Goal: Information Seeking & Learning: Find specific fact

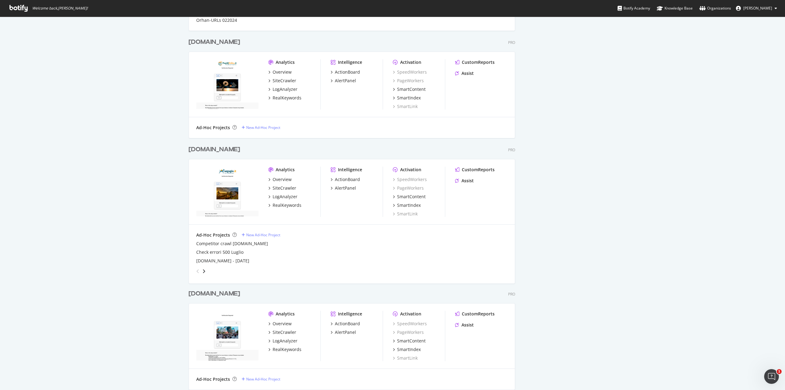
scroll to position [422, 0]
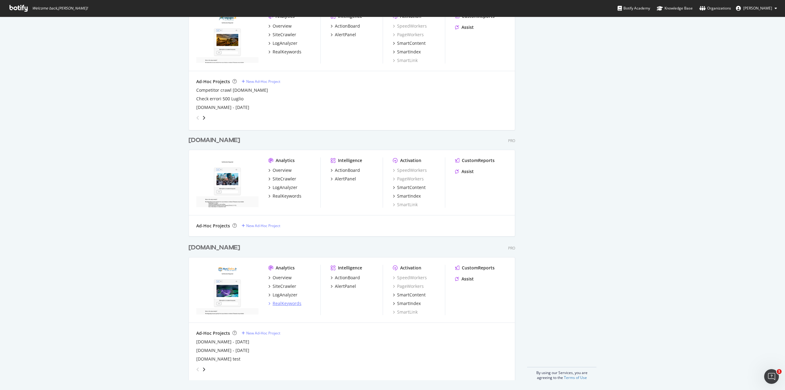
click at [287, 300] on div "RealKeywords" at bounding box center [287, 303] width 29 height 6
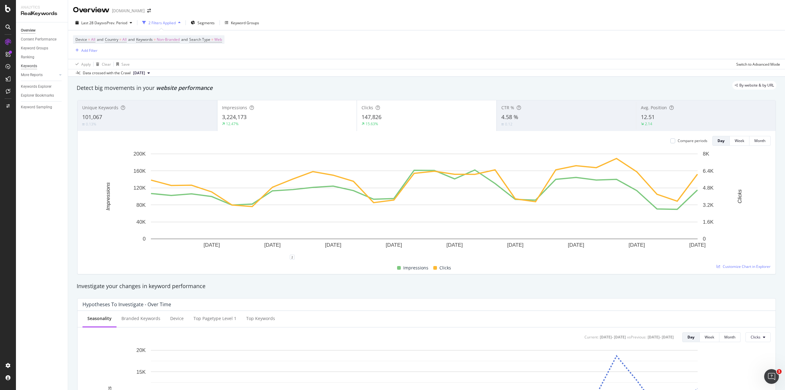
click at [36, 67] on div "Keywords" at bounding box center [29, 66] width 16 height 6
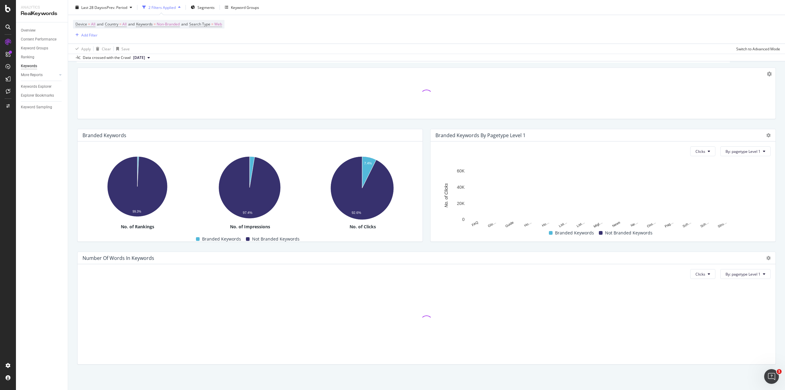
scroll to position [39, 0]
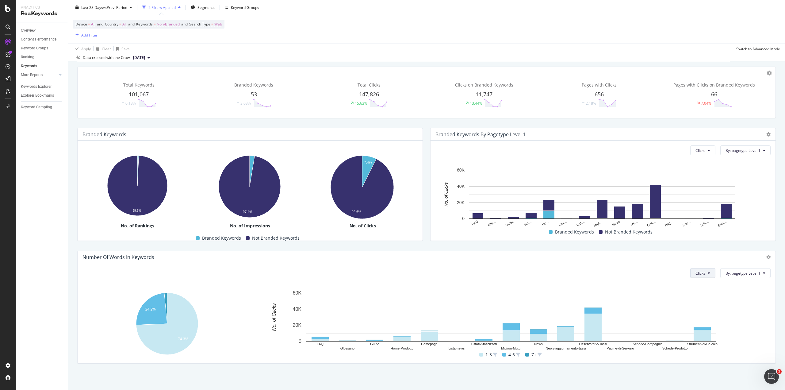
click at [702, 274] on button "Clicks" at bounding box center [702, 273] width 25 height 10
click at [659, 276] on div "Clicks By: pagetype Level 1" at bounding box center [426, 273] width 688 height 10
click at [758, 275] on button "By: pagetype Level 1" at bounding box center [745, 273] width 50 height 10
click at [736, 295] on div "Select a Structured Data" at bounding box center [715, 294] width 43 height 5
click at [734, 283] on div "Select a Structured Data" at bounding box center [724, 283] width 44 height 5
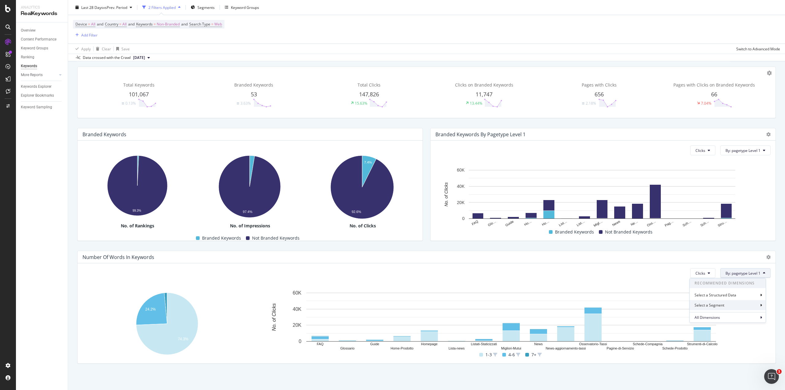
click at [733, 305] on div "Select a Segment" at bounding box center [728, 305] width 76 height 10
click at [731, 282] on div "Select a Segment" at bounding box center [717, 283] width 31 height 5
click at [724, 316] on div "All Dimensions" at bounding box center [728, 317] width 76 height 10
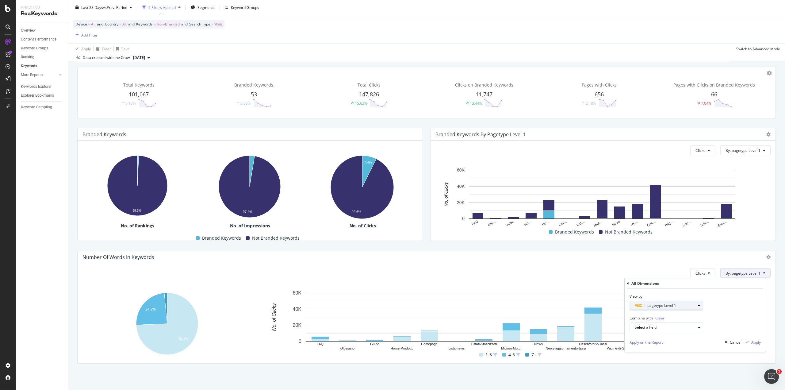
click at [667, 305] on span "pagetype Level 1" at bounding box center [661, 305] width 29 height 5
click at [719, 302] on div "View by pagetype Level 1 pagetype Level Level 1 Validate" at bounding box center [695, 300] width 141 height 22
click at [684, 304] on div "pagetype Level 1" at bounding box center [665, 305] width 61 height 7
click at [719, 310] on div "View by pagetype Level 1 pagetype Level Level 1 Level 1 Level 2 Level 3 Level 4…" at bounding box center [695, 300] width 141 height 22
click at [666, 330] on div "Select a field" at bounding box center [669, 327] width 68 height 9
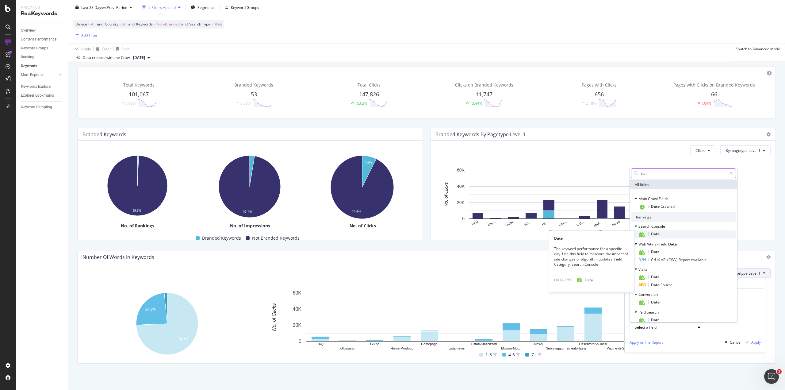
type input "dat"
click at [682, 233] on div "Date" at bounding box center [686, 234] width 97 height 8
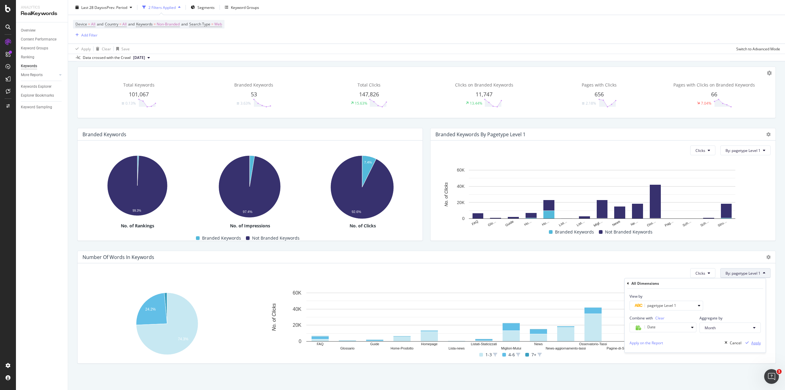
click at [756, 345] on div "Apply" at bounding box center [756, 342] width 10 height 5
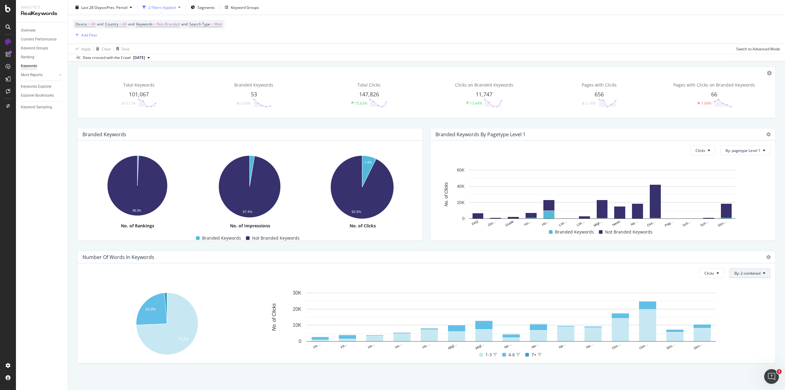
click at [756, 275] on button "By: 2 combined" at bounding box center [749, 273] width 41 height 10
click at [742, 296] on span "pagetype Level 1 & Date - Month" at bounding box center [727, 295] width 66 height 6
click at [744, 275] on span "By: 2 combined" at bounding box center [747, 272] width 26 height 5
click at [726, 336] on div "All Dimensions" at bounding box center [728, 338] width 76 height 10
click at [659, 316] on span "Clear" at bounding box center [659, 317] width 9 height 5
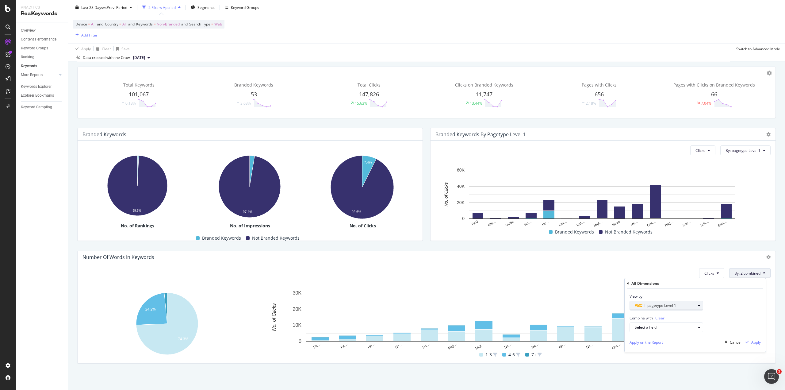
click at [659, 304] on span "pagetype Level 1" at bounding box center [661, 305] width 29 height 5
click at [633, 316] on icon at bounding box center [633, 316] width 2 height 4
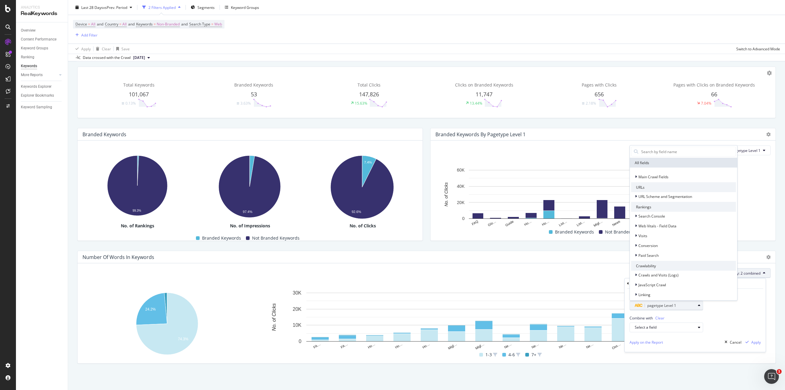
click at [639, 305] on icon "button" at bounding box center [638, 306] width 8 height 4
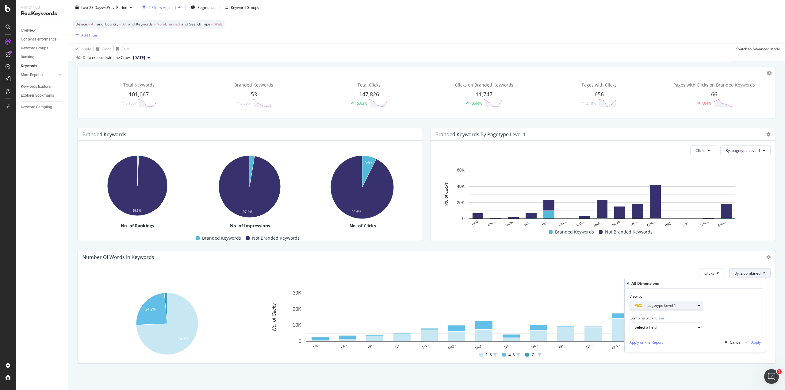
click at [639, 305] on icon "button" at bounding box center [638, 306] width 8 height 4
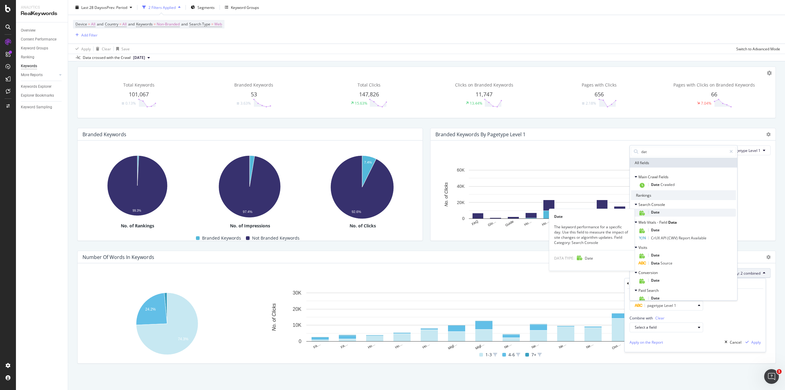
type input "dat"
click at [660, 211] on div "Date" at bounding box center [686, 212] width 97 height 8
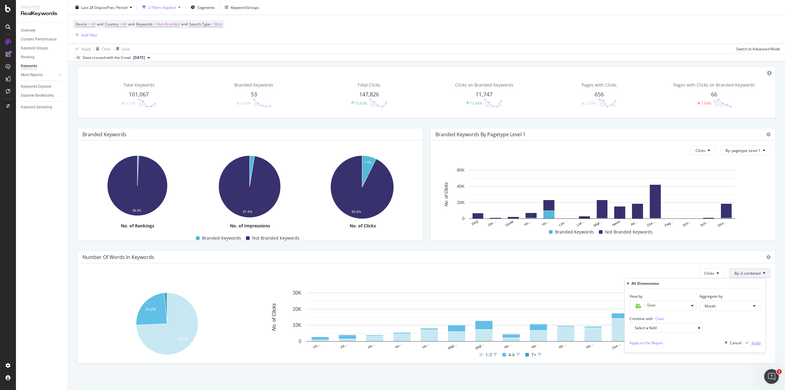
click at [751, 345] on div "Apply" at bounding box center [752, 342] width 18 height 9
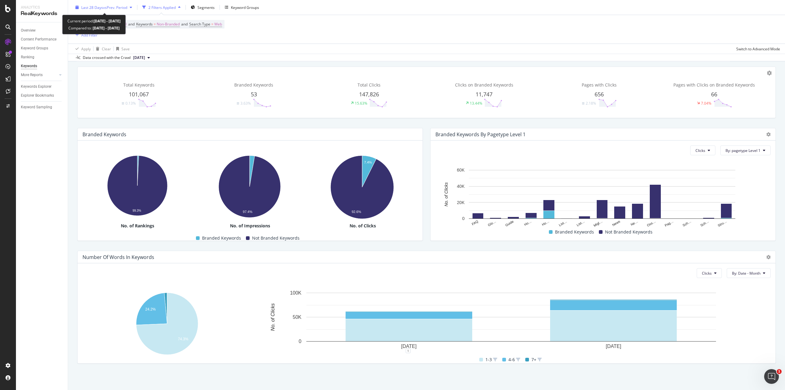
click at [101, 8] on span "Last 28 Days" at bounding box center [92, 7] width 22 height 5
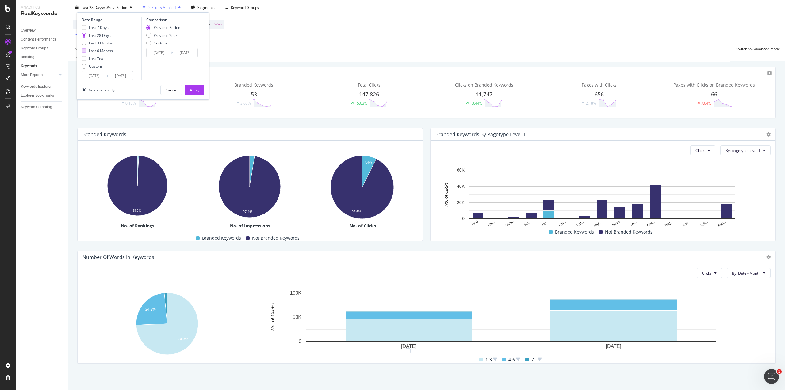
click at [103, 51] on div "Last 6 Months" at bounding box center [101, 50] width 24 height 5
type input "[DATE]"
click at [100, 56] on div "Last Year" at bounding box center [97, 58] width 16 height 5
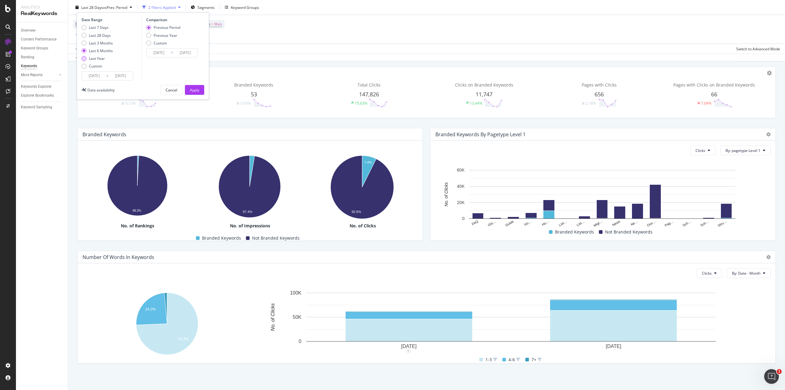
type input "[DATE]"
click at [192, 89] on div "Apply" at bounding box center [195, 89] width 10 height 5
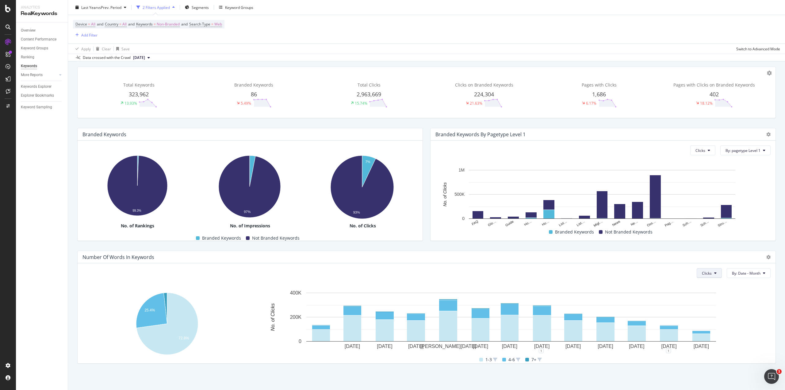
click at [702, 277] on button "Clicks" at bounding box center [709, 273] width 25 height 10
click at [703, 274] on span "Clicks" at bounding box center [707, 272] width 10 height 5
click at [728, 335] on rect "A chart." at bounding box center [511, 319] width 512 height 61
click at [116, 7] on span "vs Prev. Period" at bounding box center [109, 7] width 24 height 5
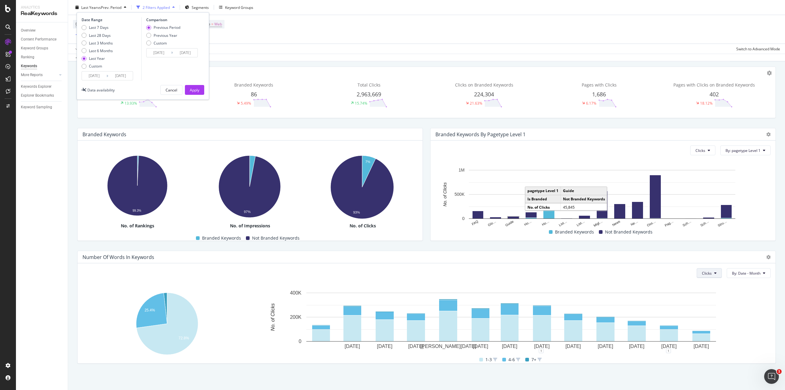
click at [697, 271] on button "Clicks" at bounding box center [709, 273] width 25 height 10
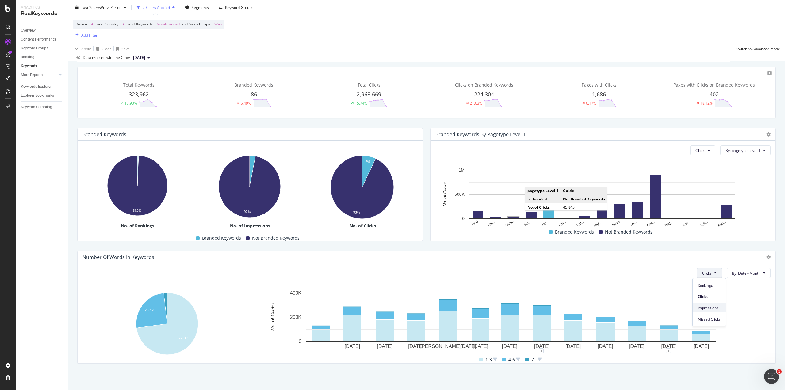
click at [720, 308] on div "Impressions" at bounding box center [709, 307] width 33 height 9
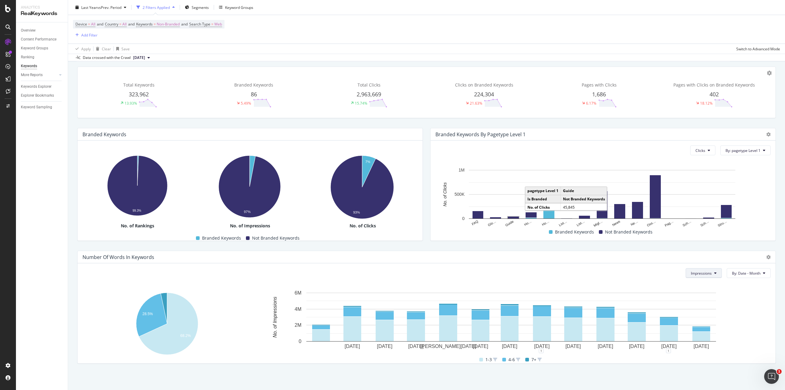
click at [711, 275] on button "Impressions" at bounding box center [704, 273] width 36 height 10
click at [702, 285] on span "Rankings" at bounding box center [697, 285] width 23 height 6
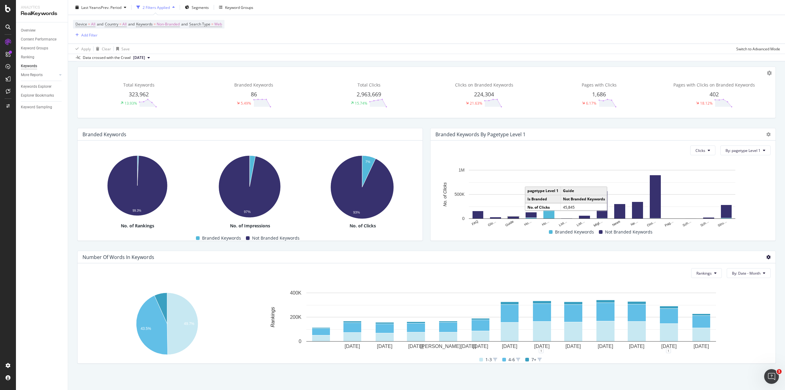
click at [766, 256] on icon at bounding box center [768, 257] width 4 height 4
click at [766, 300] on div "Rankings By: Date - Month Hold CTRL while clicking to filter the report. 49.7% …" at bounding box center [427, 313] width 698 height 100
click at [60, 74] on icon at bounding box center [60, 75] width 2 height 4
click at [705, 274] on span "Rankings" at bounding box center [703, 272] width 15 height 5
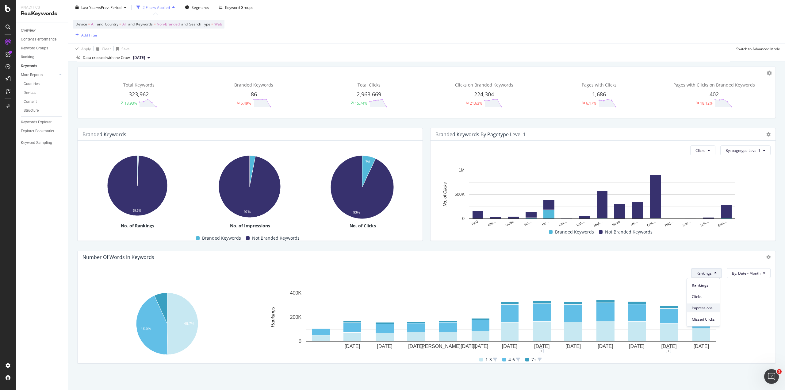
click at [701, 305] on span "Impressions" at bounding box center [703, 308] width 23 height 6
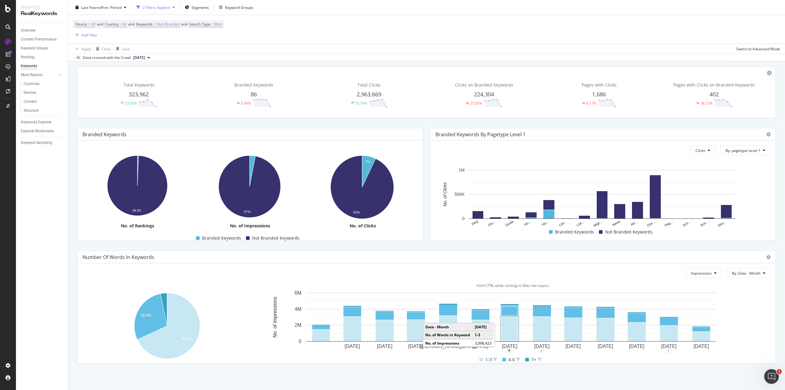
drag, startPoint x: 516, startPoint y: 329, endPoint x: 511, endPoint y: 329, distance: 5.2
click at [511, 329] on rect "A chart." at bounding box center [510, 328] width 16 height 23
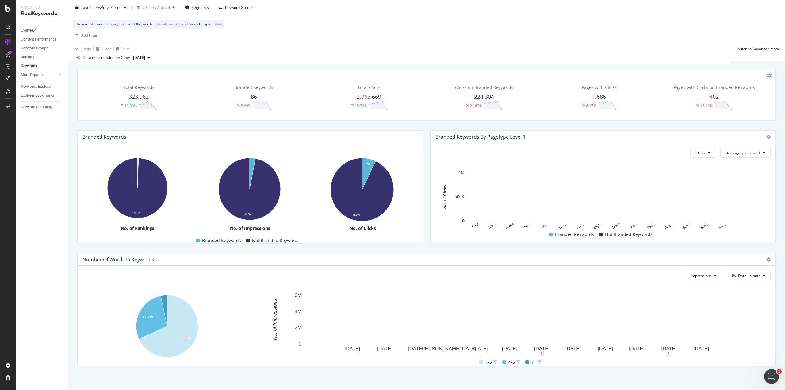
scroll to position [39, 0]
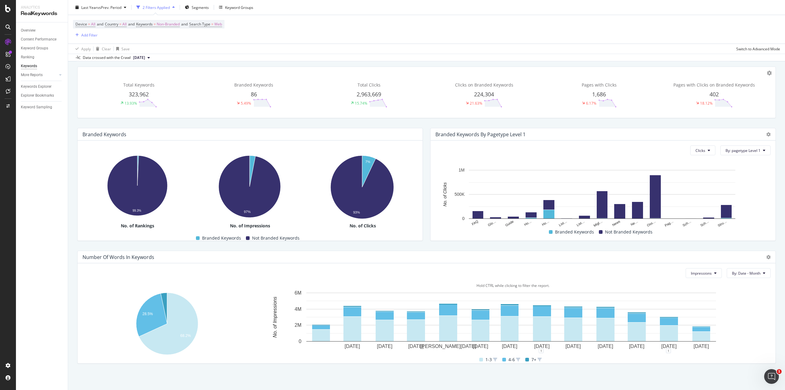
click at [525, 359] on span at bounding box center [527, 359] width 4 height 4
click at [537, 359] on icon at bounding box center [539, 359] width 4 height 4
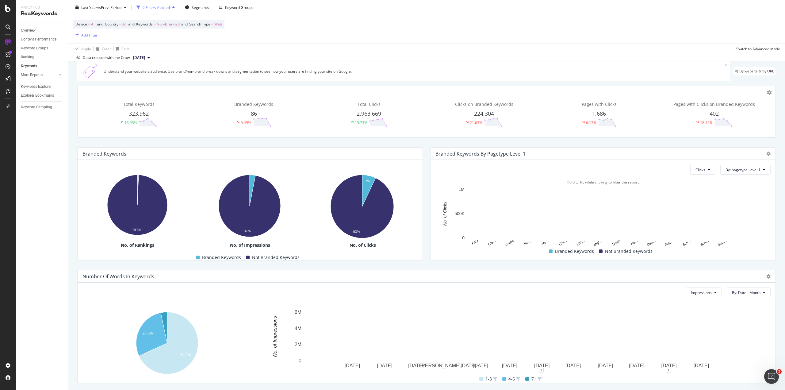
scroll to position [39, 0]
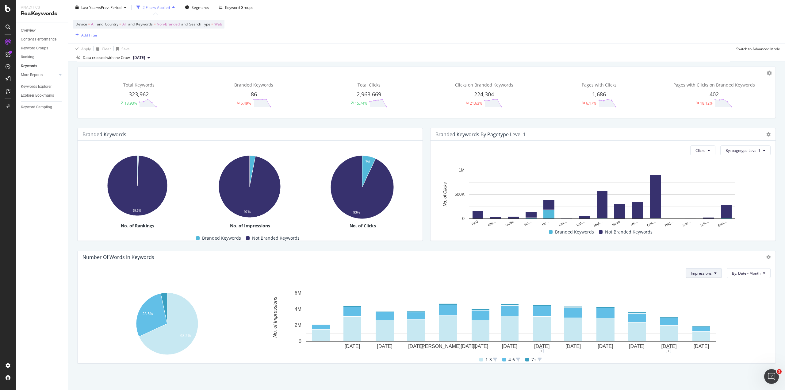
click at [688, 277] on button "Impressions" at bounding box center [704, 273] width 36 height 10
click at [691, 292] on div "Clicks" at bounding box center [697, 294] width 33 height 11
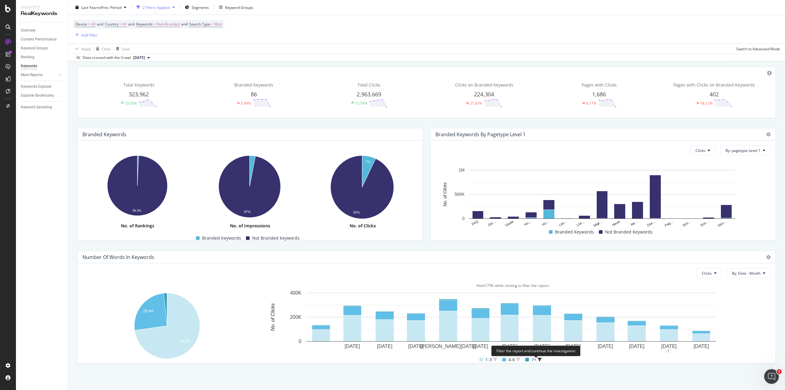
click at [537, 359] on icon at bounding box center [539, 359] width 4 height 4
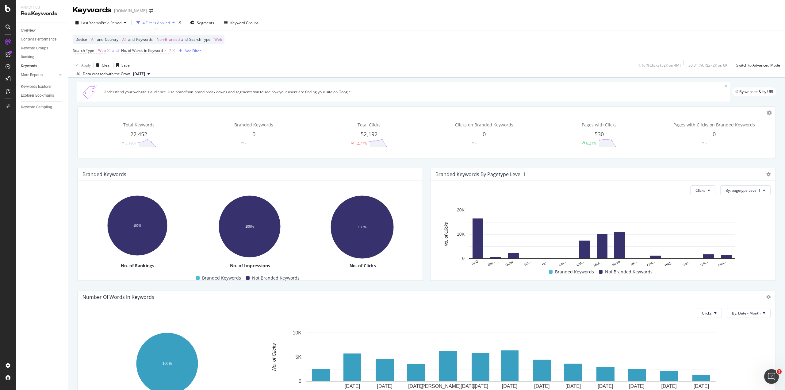
click at [167, 48] on span ">=" at bounding box center [166, 50] width 4 height 5
drag, startPoint x: 152, startPoint y: 77, endPoint x: 127, endPoint y: 76, distance: 25.2
click at [127, 76] on input "7" at bounding box center [159, 76] width 67 height 10
type input "10"
click at [191, 92] on div "Greater than or equal to 10 Cancel Add filter Apply" at bounding box center [159, 76] width 77 height 42
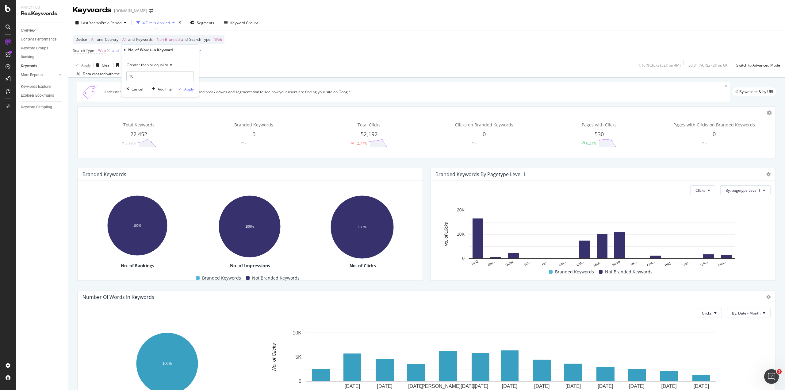
click at [191, 89] on div "Apply" at bounding box center [189, 88] width 10 height 5
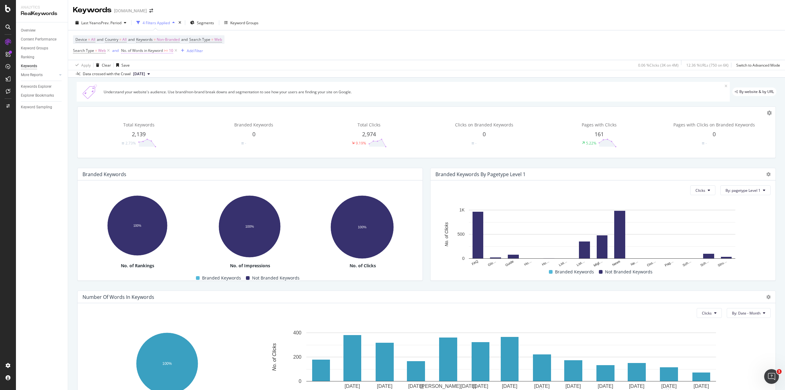
click at [165, 52] on span ">=" at bounding box center [166, 50] width 4 height 5
drag, startPoint x: 137, startPoint y: 75, endPoint x: 128, endPoint y: 75, distance: 9.2
click at [128, 75] on input "10" at bounding box center [159, 76] width 67 height 10
type input "7"
click at [185, 88] on div "Apply" at bounding box center [189, 88] width 10 height 5
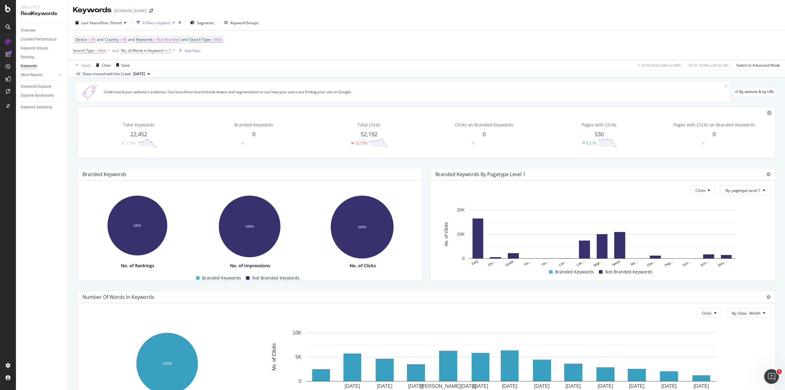
click at [159, 50] on span "No. of Words in Keyword" at bounding box center [142, 50] width 42 height 5
drag, startPoint x: 148, startPoint y: 75, endPoint x: 121, endPoint y: 74, distance: 27.3
click at [117, 73] on body "Analytics RealKeywords Overview Content Performance Keyword Groups Ranking Keyw…" at bounding box center [392, 195] width 785 height 390
type input "10"
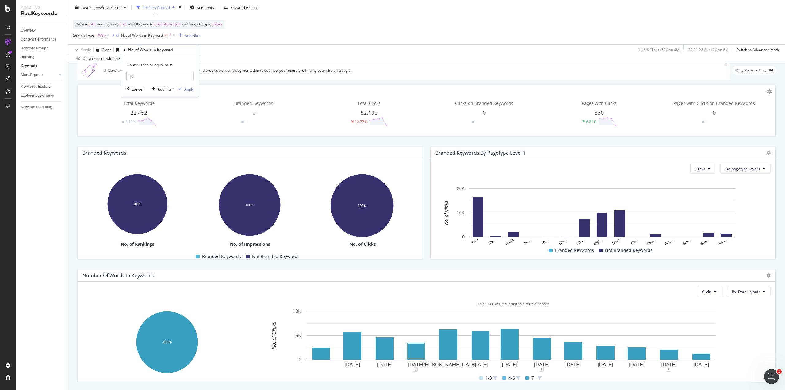
scroll to position [40, 0]
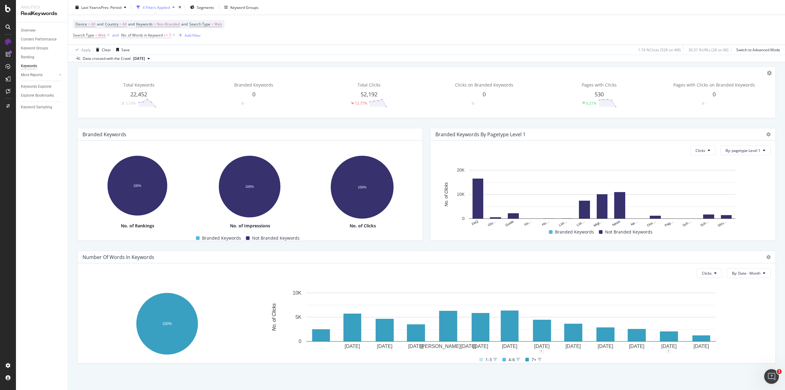
click at [156, 35] on span "No. of Words in Keyword" at bounding box center [142, 34] width 42 height 5
drag, startPoint x: 151, startPoint y: 60, endPoint x: 124, endPoint y: 55, distance: 27.8
click at [112, 54] on body "Analytics RealKeywords Overview Content Performance Keyword Groups Ranking Keyw…" at bounding box center [392, 195] width 785 height 390
type input "10"
click at [186, 75] on div "Apply" at bounding box center [189, 73] width 10 height 5
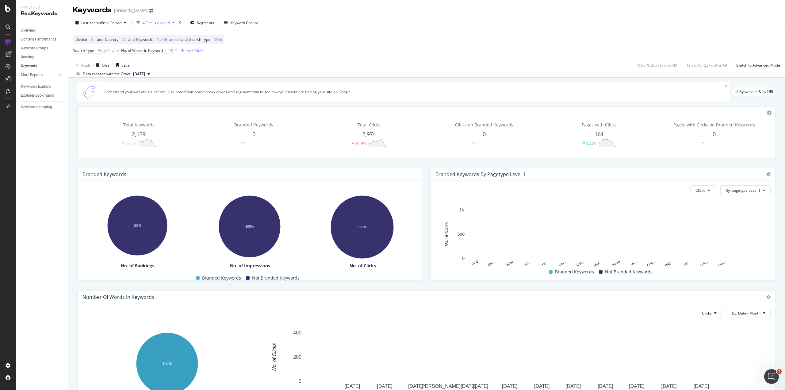
scroll to position [40, 0]
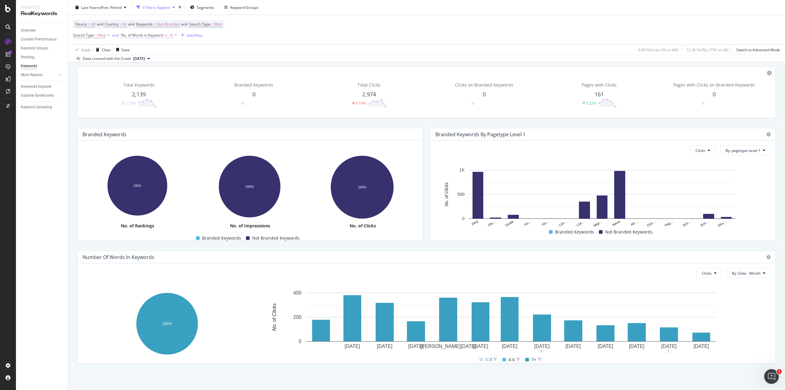
click at [172, 34] on span "10" at bounding box center [171, 35] width 4 height 9
click at [149, 60] on input "10" at bounding box center [159, 61] width 67 height 10
type input "12"
click at [189, 76] on div "Apply" at bounding box center [185, 74] width 18 height 6
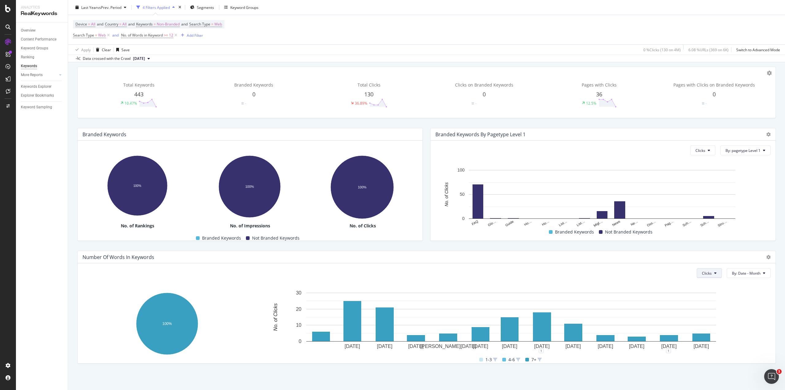
click at [709, 273] on button "Clicks" at bounding box center [709, 273] width 25 height 10
click at [705, 305] on span "Impressions" at bounding box center [709, 308] width 23 height 6
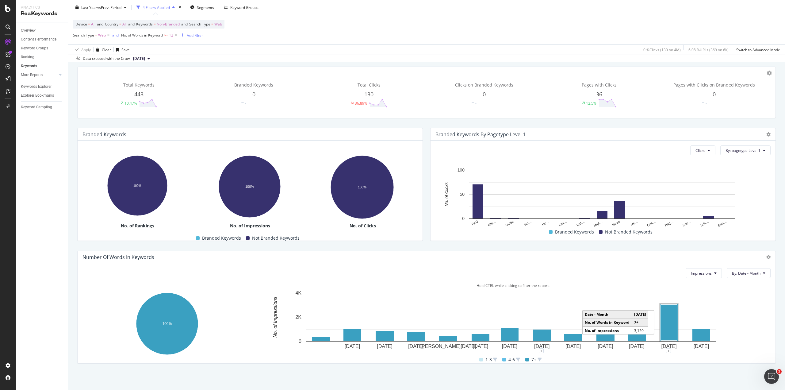
click at [666, 319] on rect "A chart." at bounding box center [669, 322] width 17 height 36
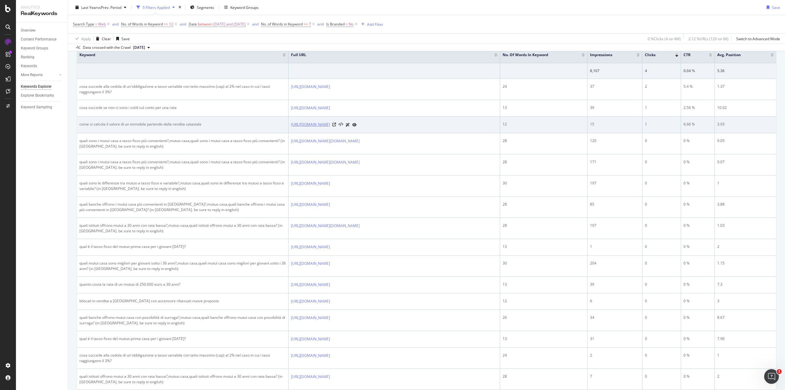
scroll to position [123, 0]
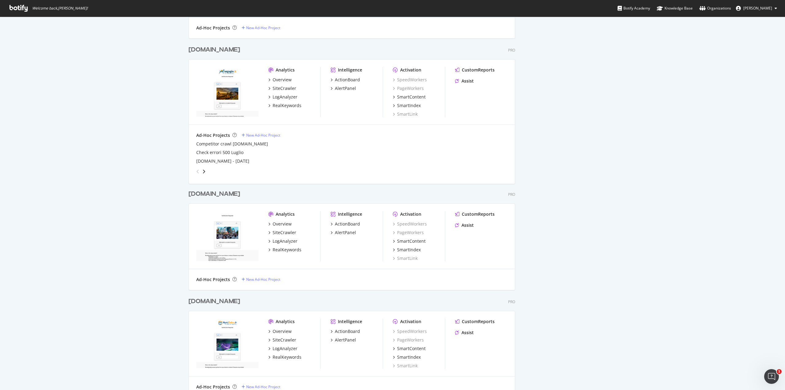
scroll to position [422, 0]
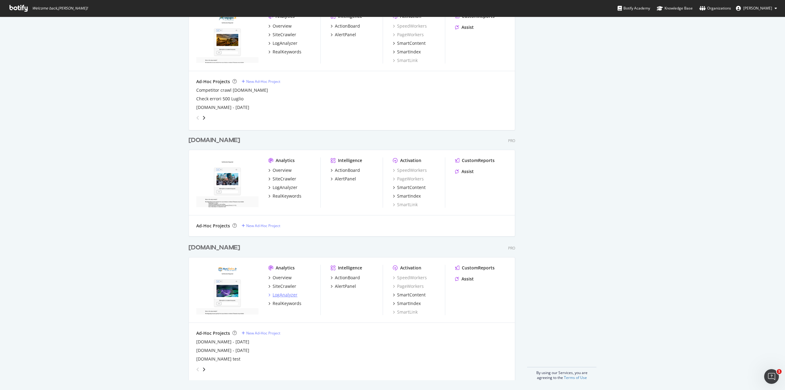
click at [279, 295] on div "LogAnalyzer" at bounding box center [285, 295] width 25 height 6
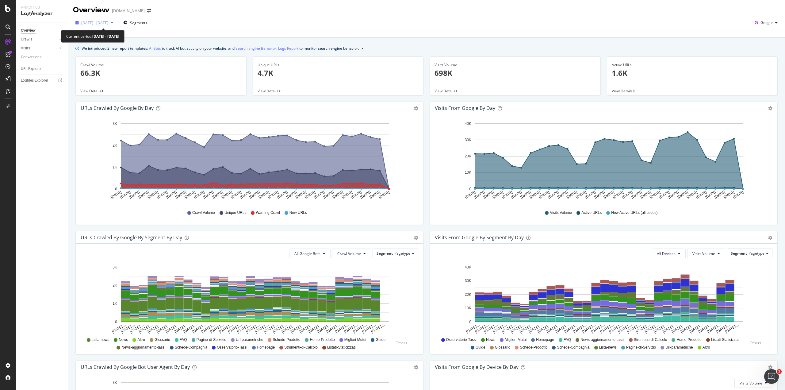
click at [114, 25] on div "2025 Aug. 19th - Sep. 17th" at bounding box center [94, 22] width 43 height 9
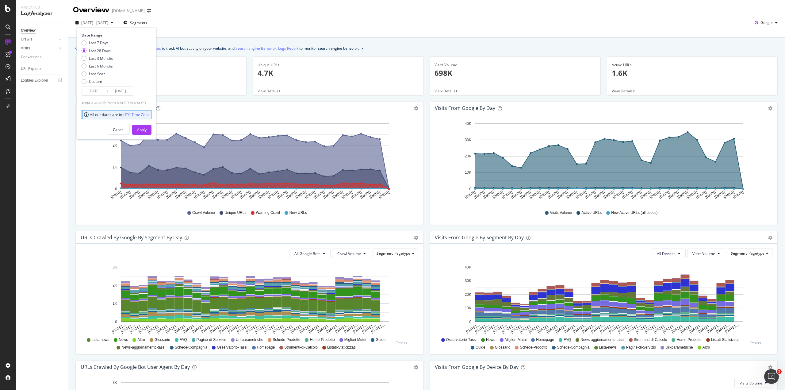
click at [276, 49] on link "Search Engine Behavior: Logs Report" at bounding box center [266, 48] width 63 height 6
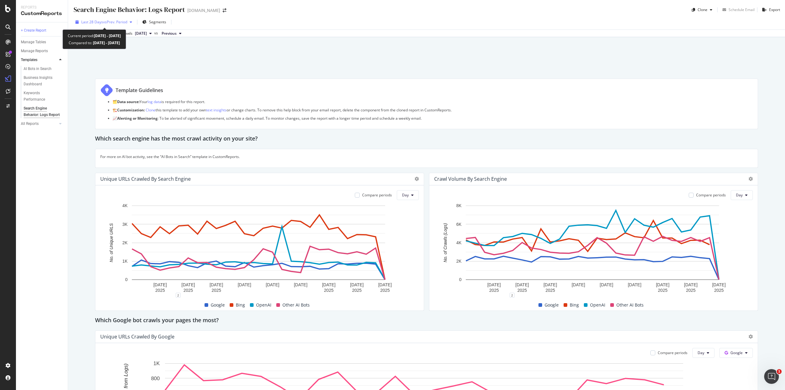
click at [119, 20] on span "vs Prev. Period" at bounding box center [115, 21] width 24 height 5
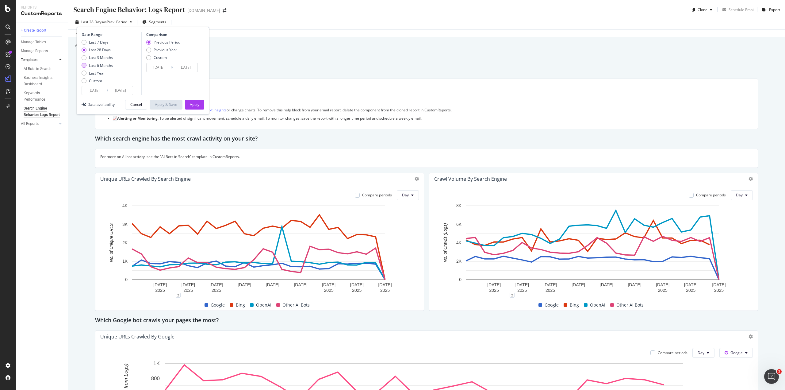
click at [112, 66] on div "Last 6 Months" at bounding box center [101, 65] width 24 height 5
type input "2025/03/18"
type input "2024/09/14"
type input "2025/03/17"
click at [197, 103] on div "Apply" at bounding box center [195, 104] width 10 height 5
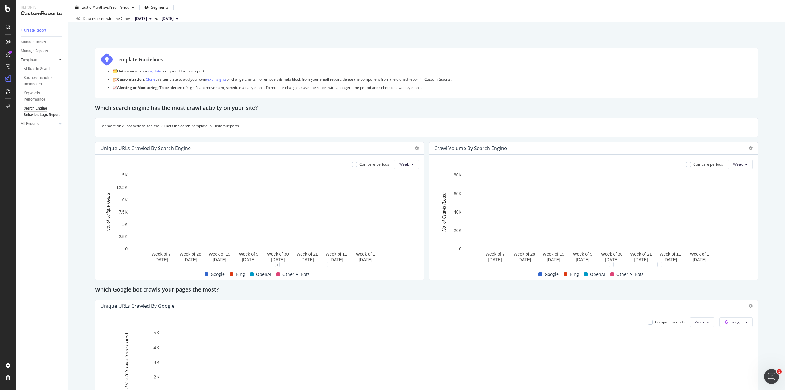
scroll to position [61, 0]
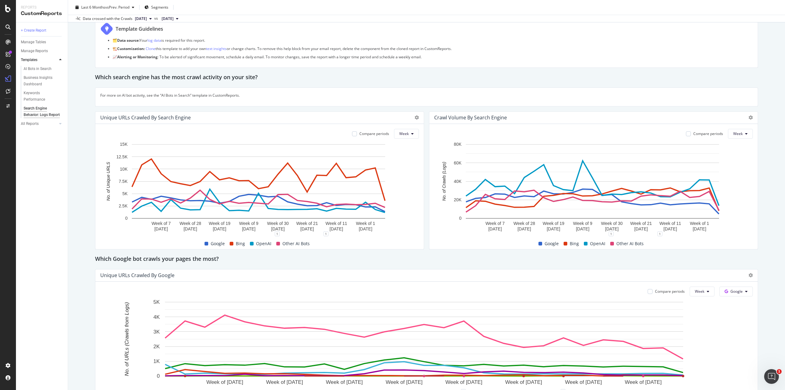
click at [570, 243] on span "Bing" at bounding box center [574, 243] width 9 height 7
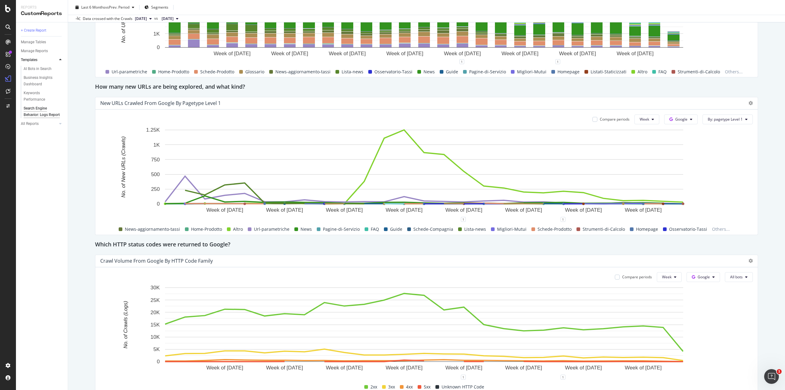
scroll to position [491, 0]
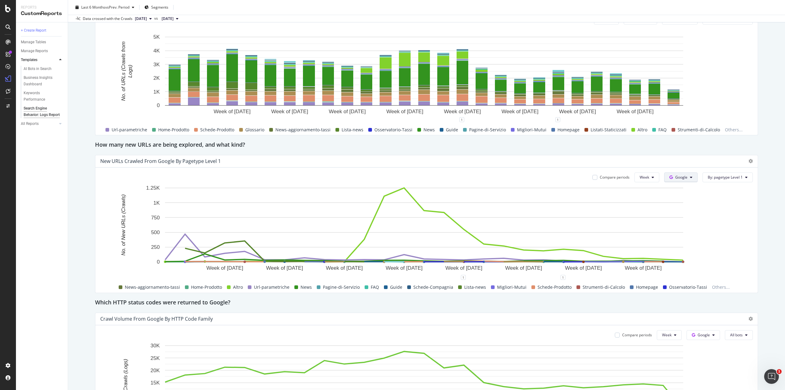
click at [678, 173] on button "Google" at bounding box center [680, 177] width 33 height 10
click at [680, 201] on span "Bing" at bounding box center [686, 201] width 23 height 6
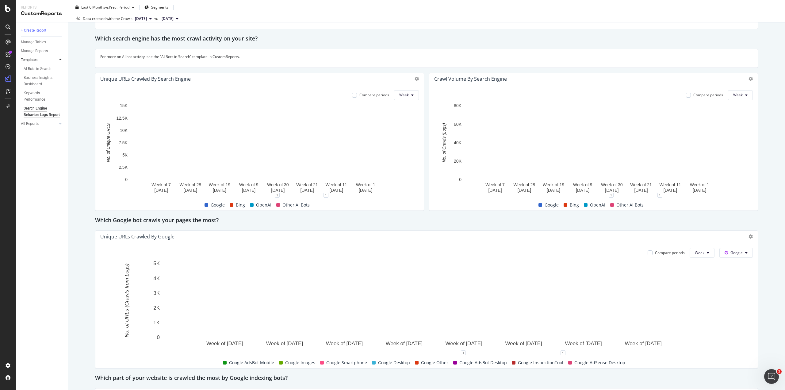
scroll to position [92, 0]
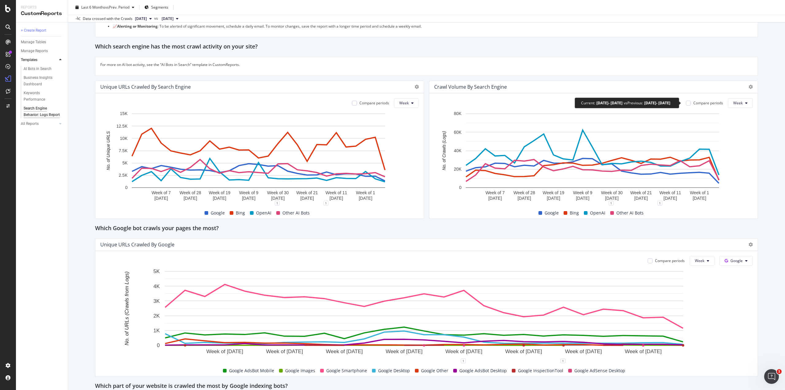
click at [712, 102] on div "Compare periods" at bounding box center [708, 102] width 30 height 5
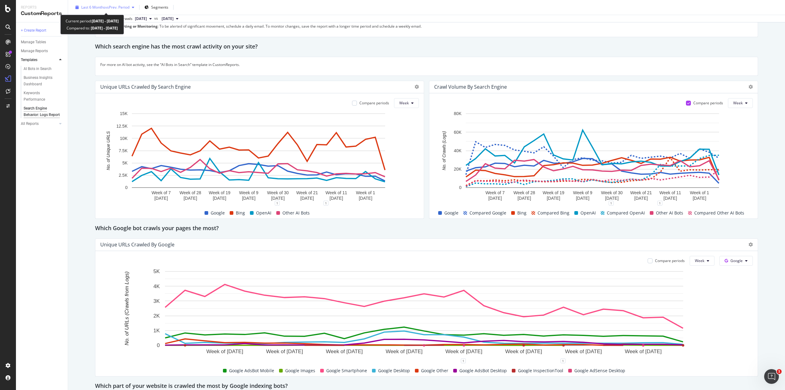
click at [97, 9] on span "Last 6 Months" at bounding box center [93, 7] width 24 height 5
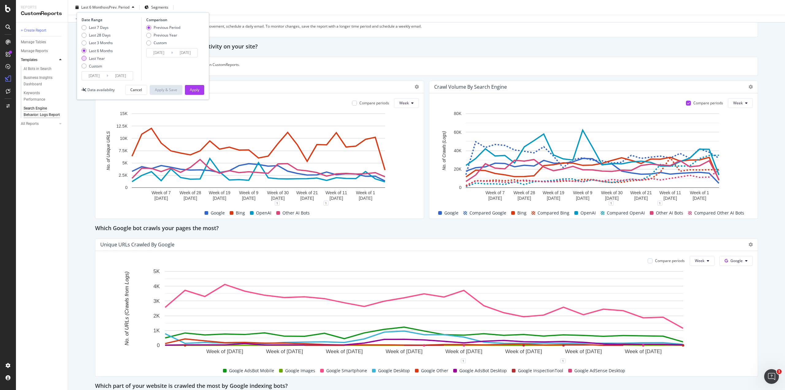
click at [101, 59] on div "Last Year" at bounding box center [97, 58] width 16 height 5
type input "2024/09/18"
type input "2023/09/19"
type input "2024/09/17"
click at [193, 90] on div "Apply" at bounding box center [195, 89] width 10 height 5
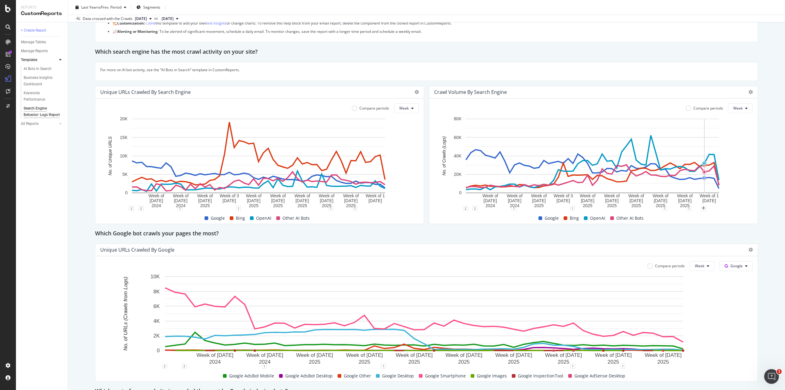
scroll to position [92, 0]
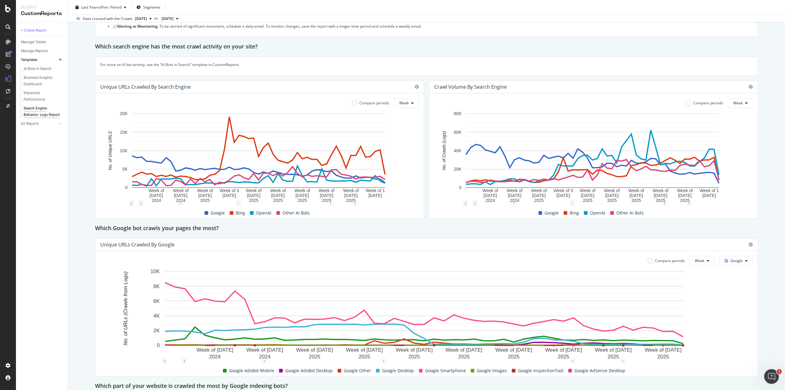
click at [722, 266] on div "Compare periods Week Google Week of 21 Oct. 2024 Week of 25 Nov. 2024 Week of 3…" at bounding box center [426, 313] width 662 height 125
click at [723, 263] on button "Google" at bounding box center [735, 261] width 33 height 10
click at [732, 287] on div "Bing" at bounding box center [736, 284] width 42 height 9
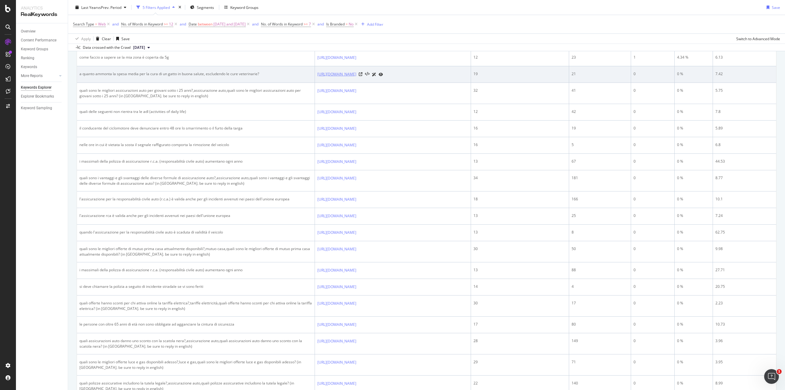
scroll to position [399, 0]
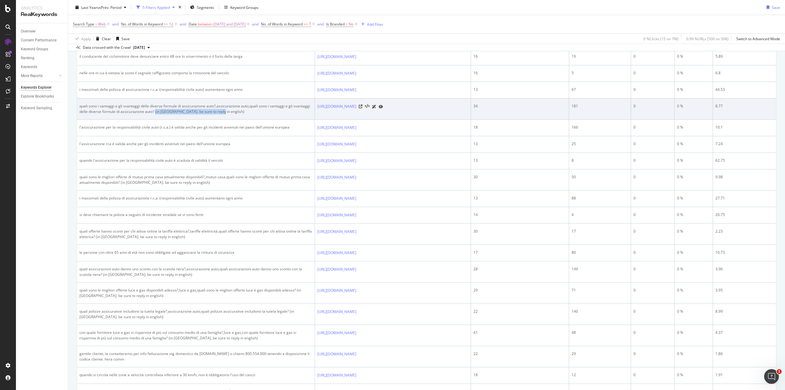
drag, startPoint x: 248, startPoint y: 174, endPoint x: 180, endPoint y: 177, distance: 67.8
click at [180, 120] on td "quali sono i vantaggi e gli svantaggi delle diverse formule di assicurazione au…" at bounding box center [196, 108] width 238 height 21
copy div "(in italy. be sure to reply in english)"
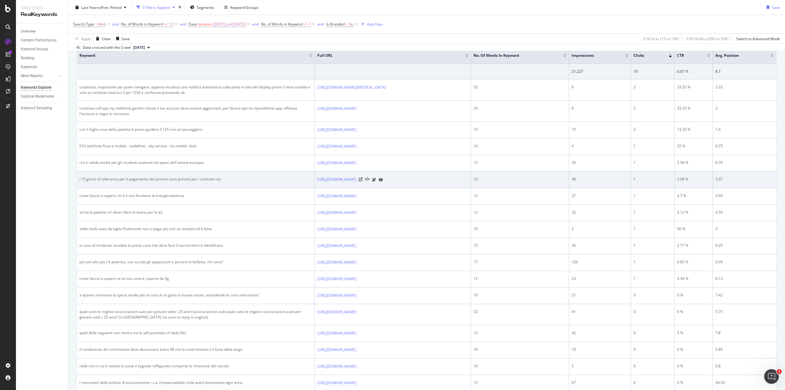
scroll to position [0, 0]
